Goal: Task Accomplishment & Management: Manage account settings

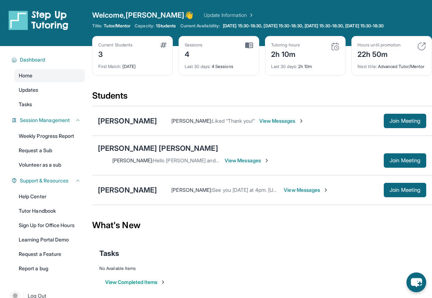
click at [204, 16] on link "Update Information" at bounding box center [229, 15] width 50 height 7
click at [204, 14] on link "Update Information" at bounding box center [229, 15] width 50 height 7
click at [204, 12] on link "Update Information" at bounding box center [229, 15] width 50 height 7
click at [204, 14] on link "Update Information" at bounding box center [229, 15] width 50 height 7
